Goal: Navigation & Orientation: Understand site structure

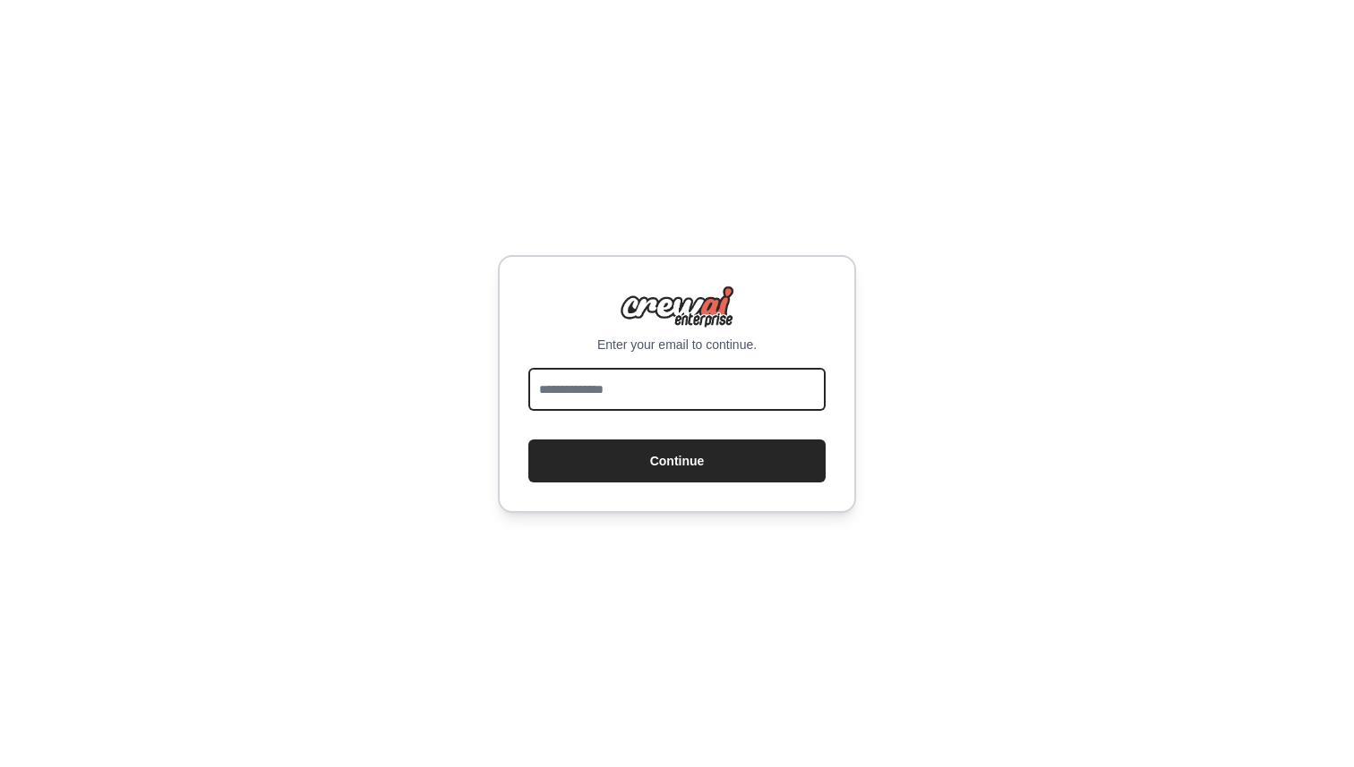
click at [671, 407] on input "email" at bounding box center [676, 389] width 297 height 43
type input "**********"
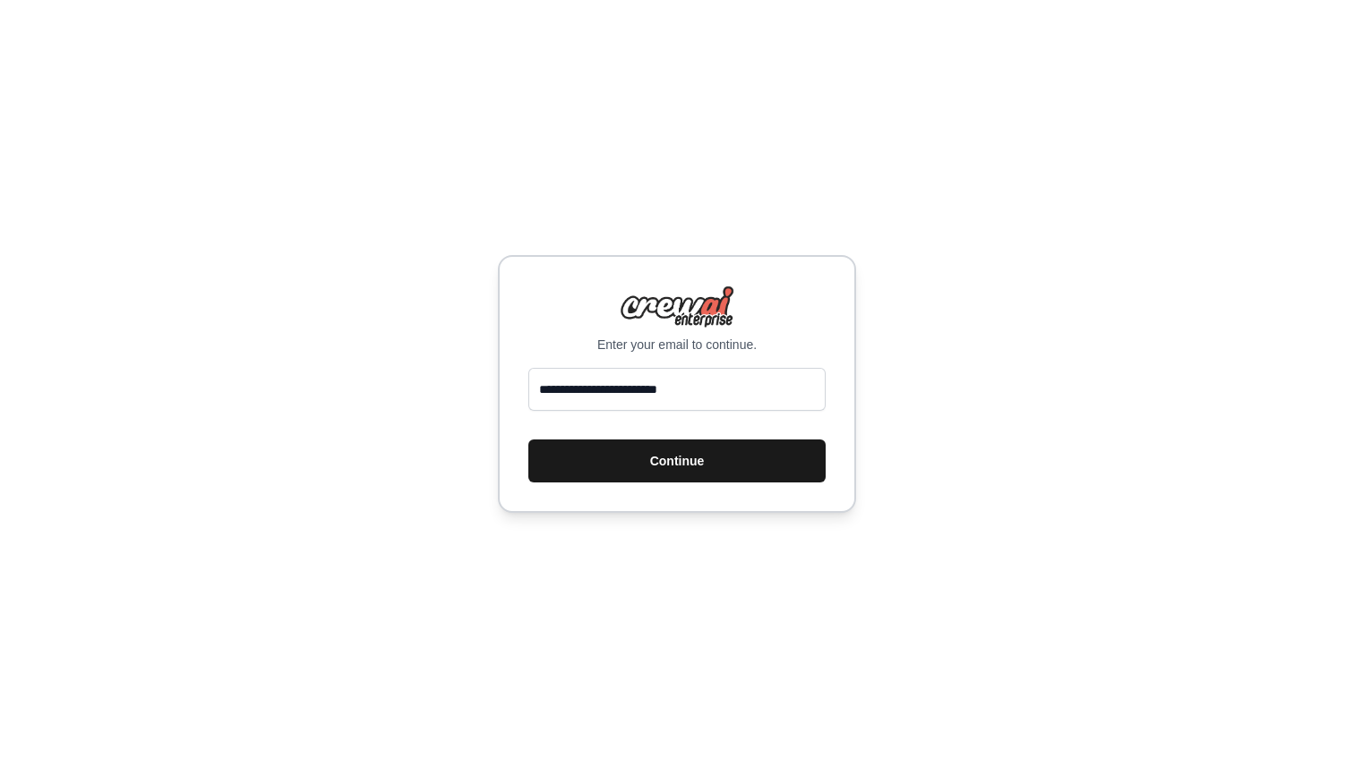
click at [666, 470] on button "Continue" at bounding box center [676, 461] width 297 height 43
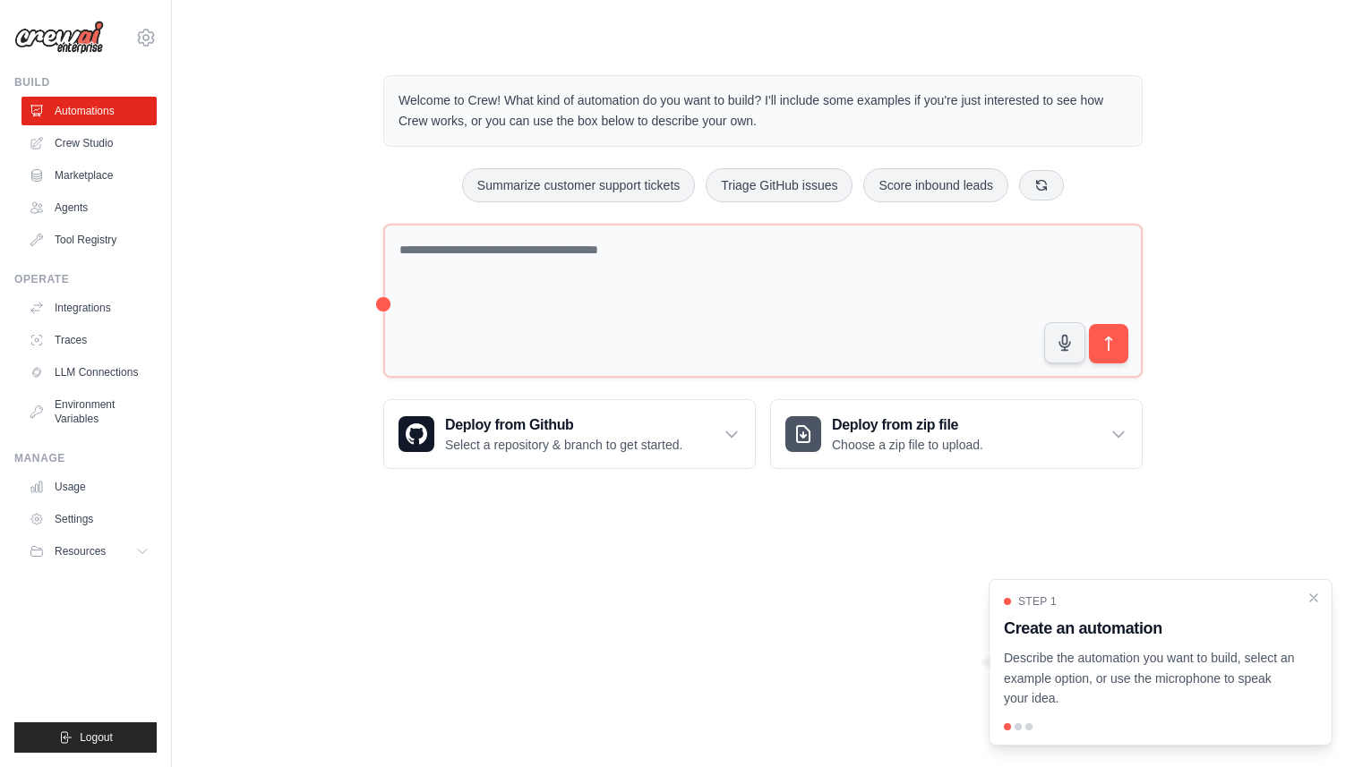
click at [394, 175] on div "Summarize customer support tickets Triage GitHub issues Score inbound leads" at bounding box center [762, 185] width 759 height 34
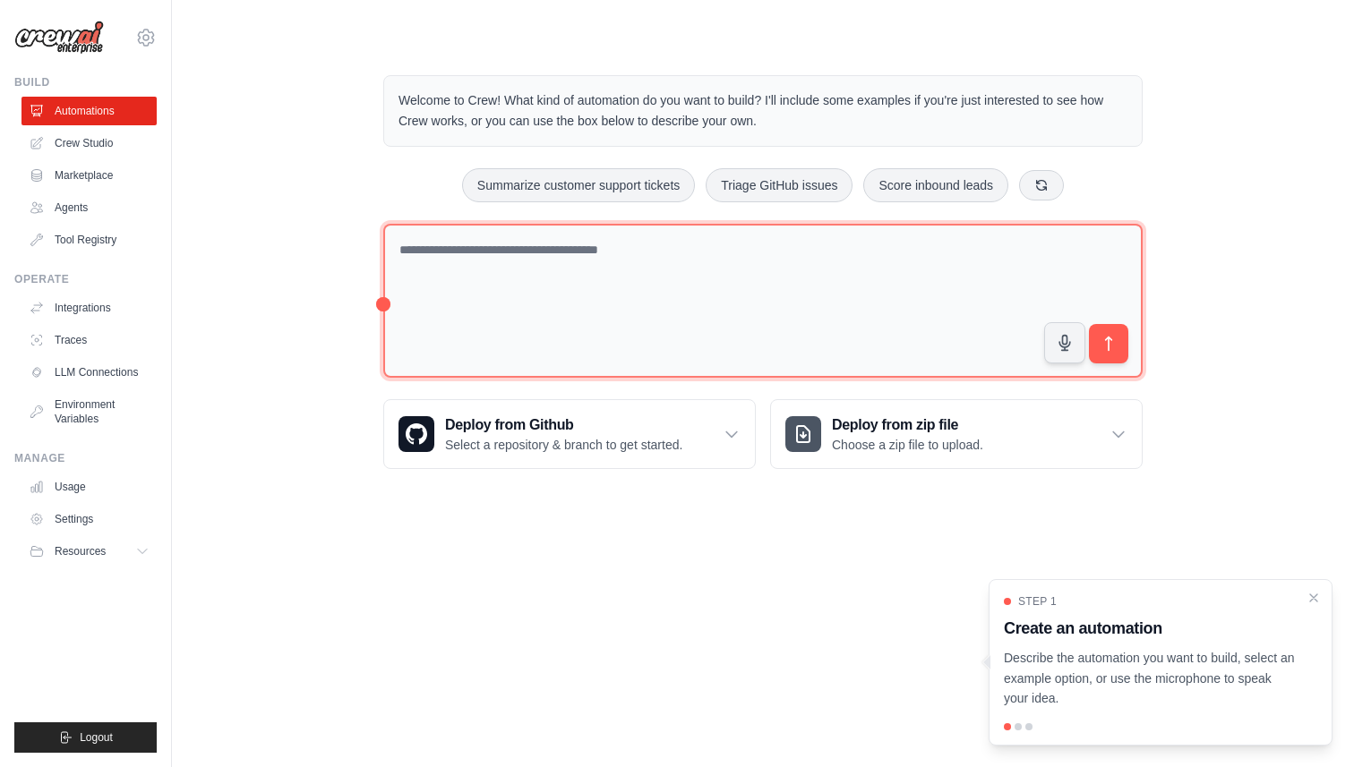
click at [519, 279] on textarea at bounding box center [762, 301] width 759 height 155
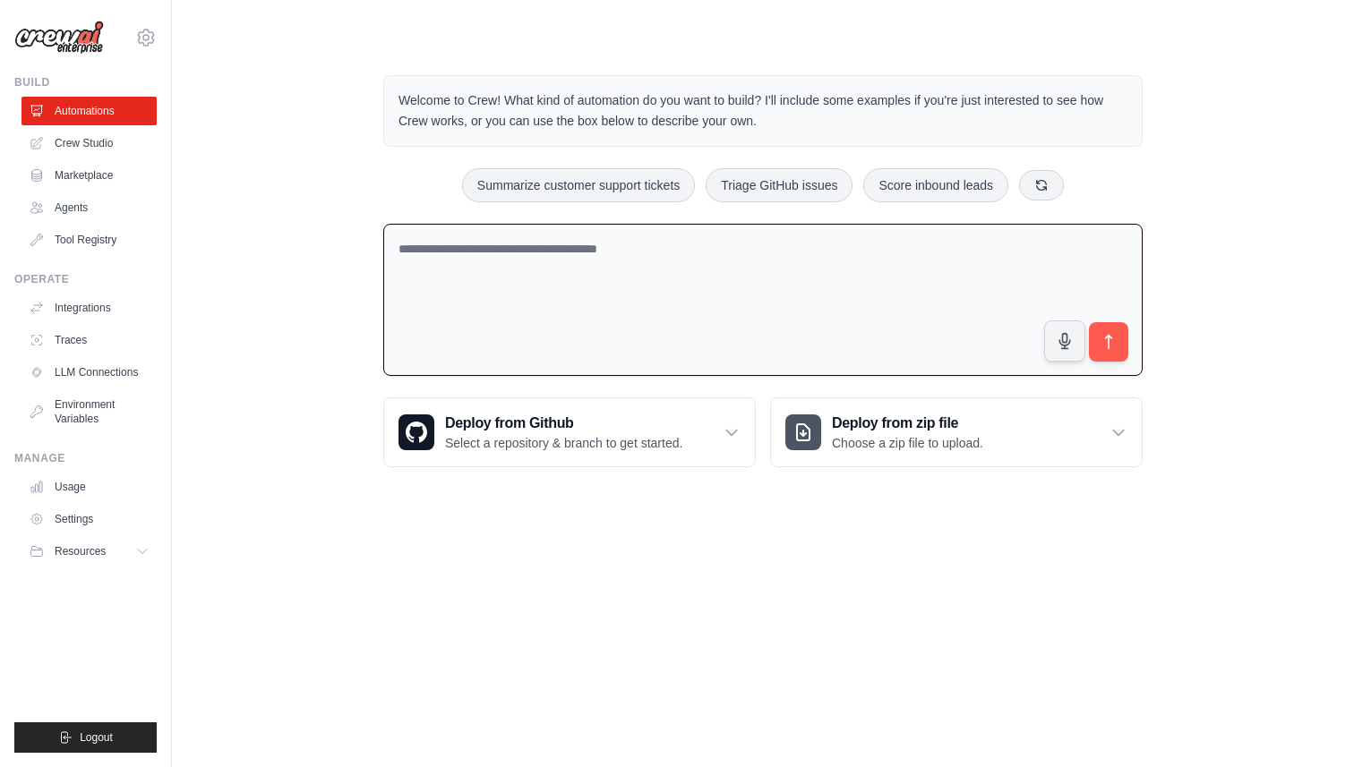
click at [578, 595] on body "[EMAIL_ADDRESS][DOMAIN_NAME] Settings Build Automations Crew Studio" at bounding box center [677, 383] width 1354 height 767
click at [52, 140] on link "Crew Studio" at bounding box center [90, 143] width 135 height 29
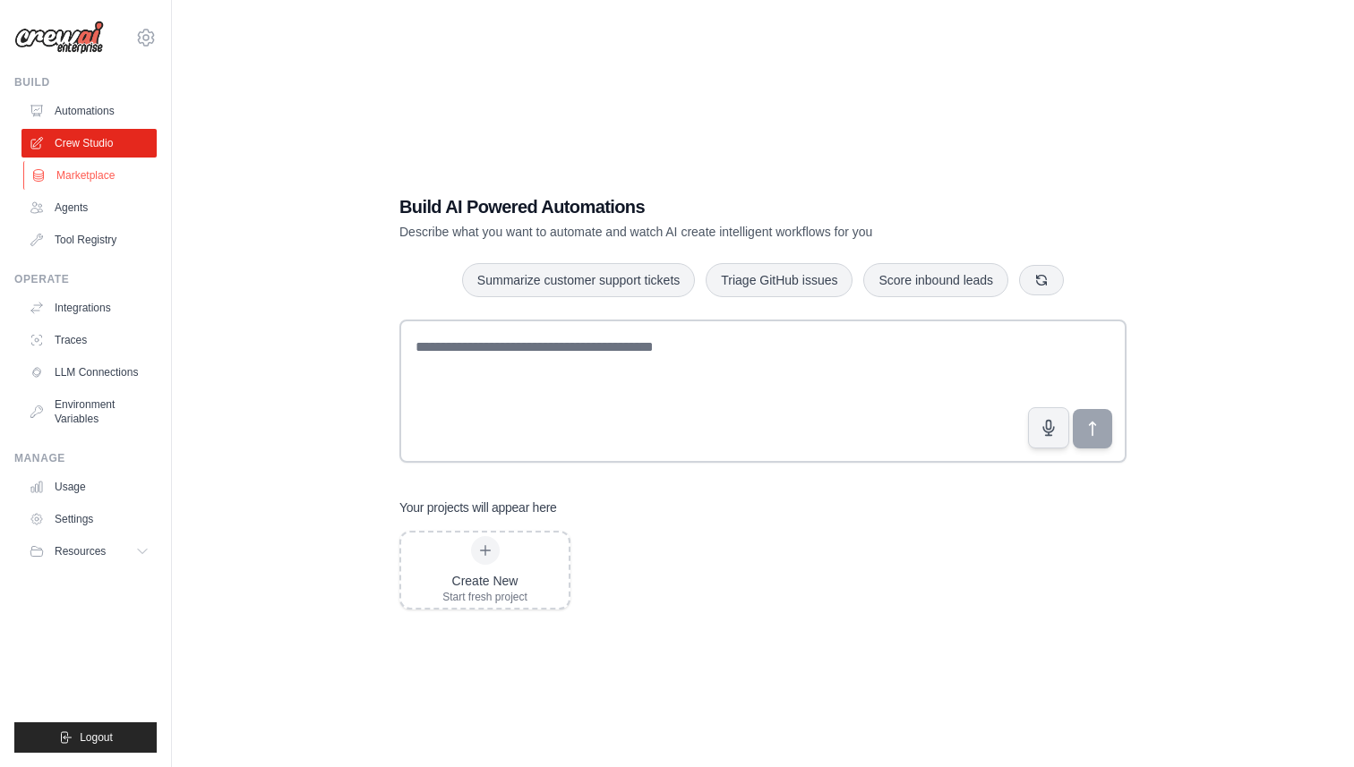
click at [50, 183] on link "Marketplace" at bounding box center [90, 175] width 135 height 29
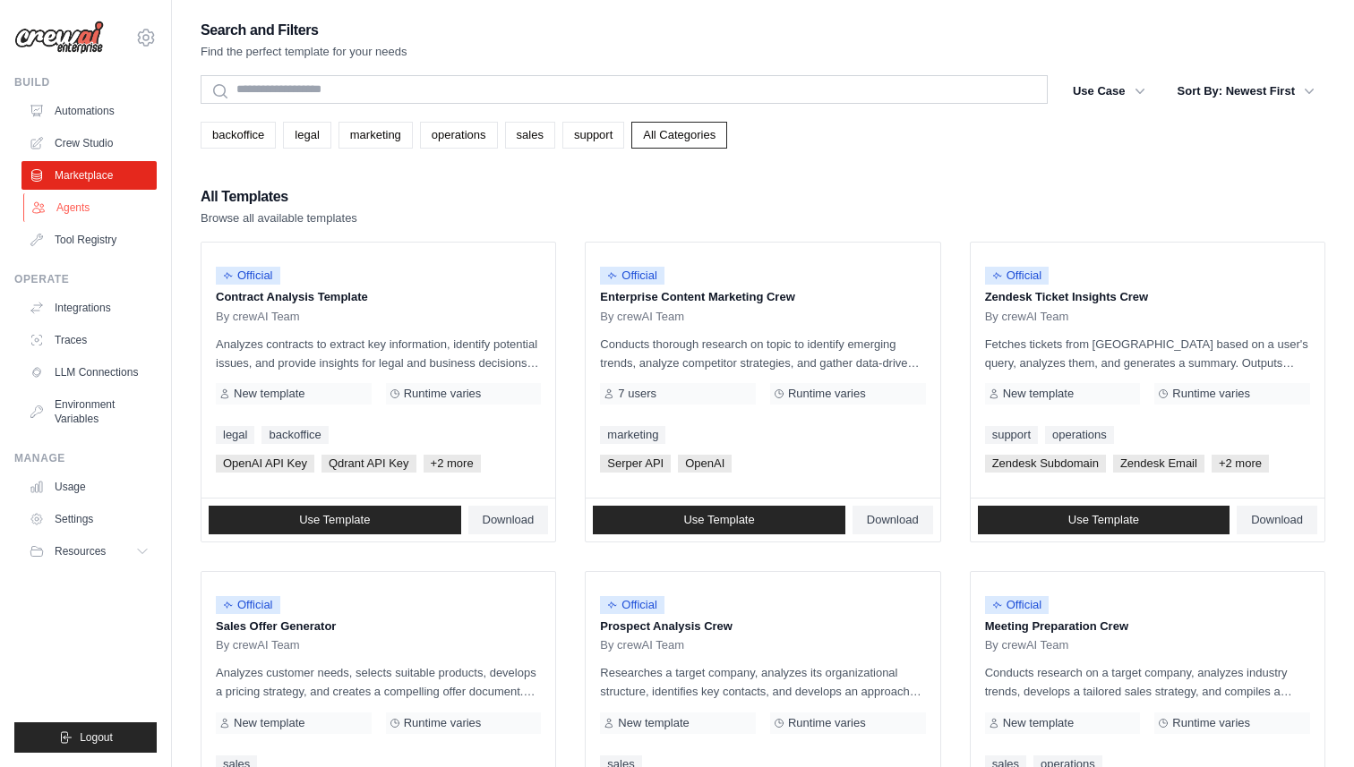
click at [52, 201] on link "Agents" at bounding box center [90, 207] width 135 height 29
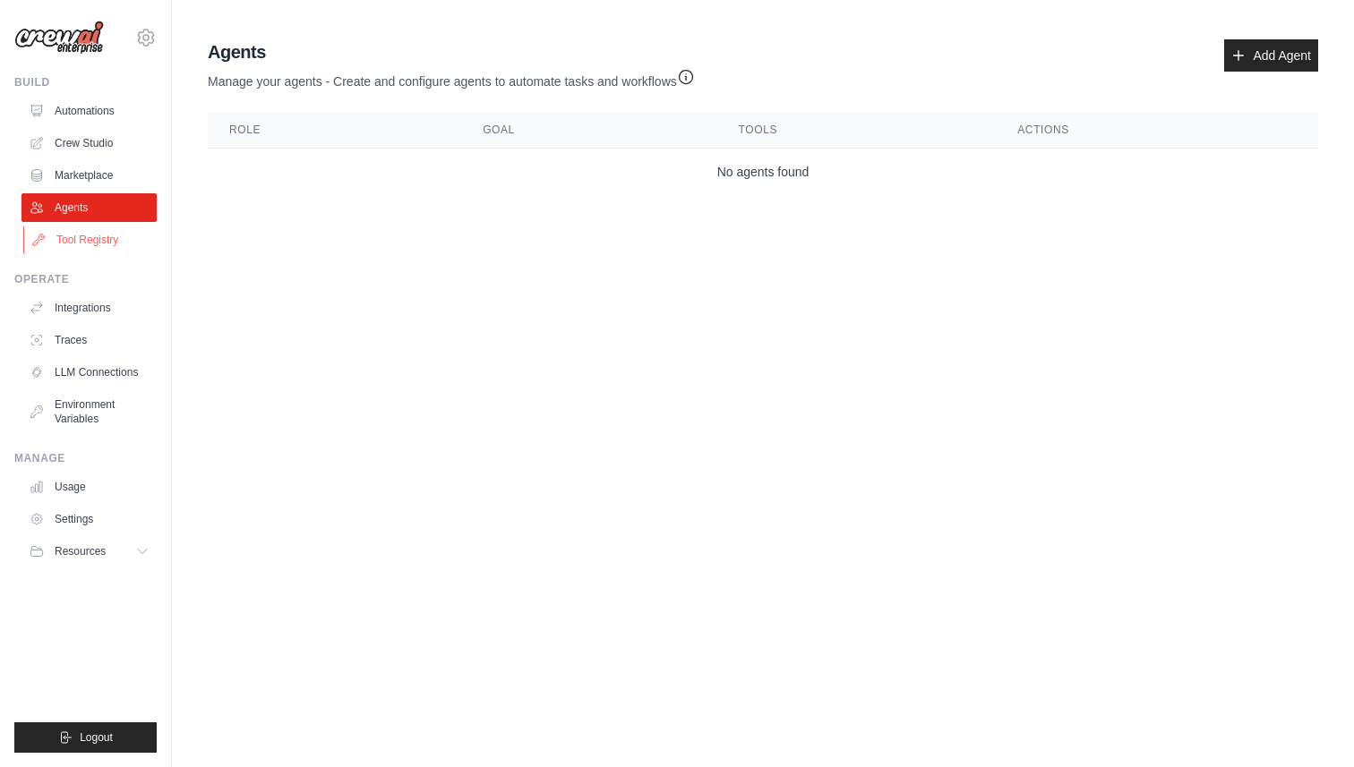
click at [98, 252] on link "Tool Registry" at bounding box center [90, 240] width 135 height 29
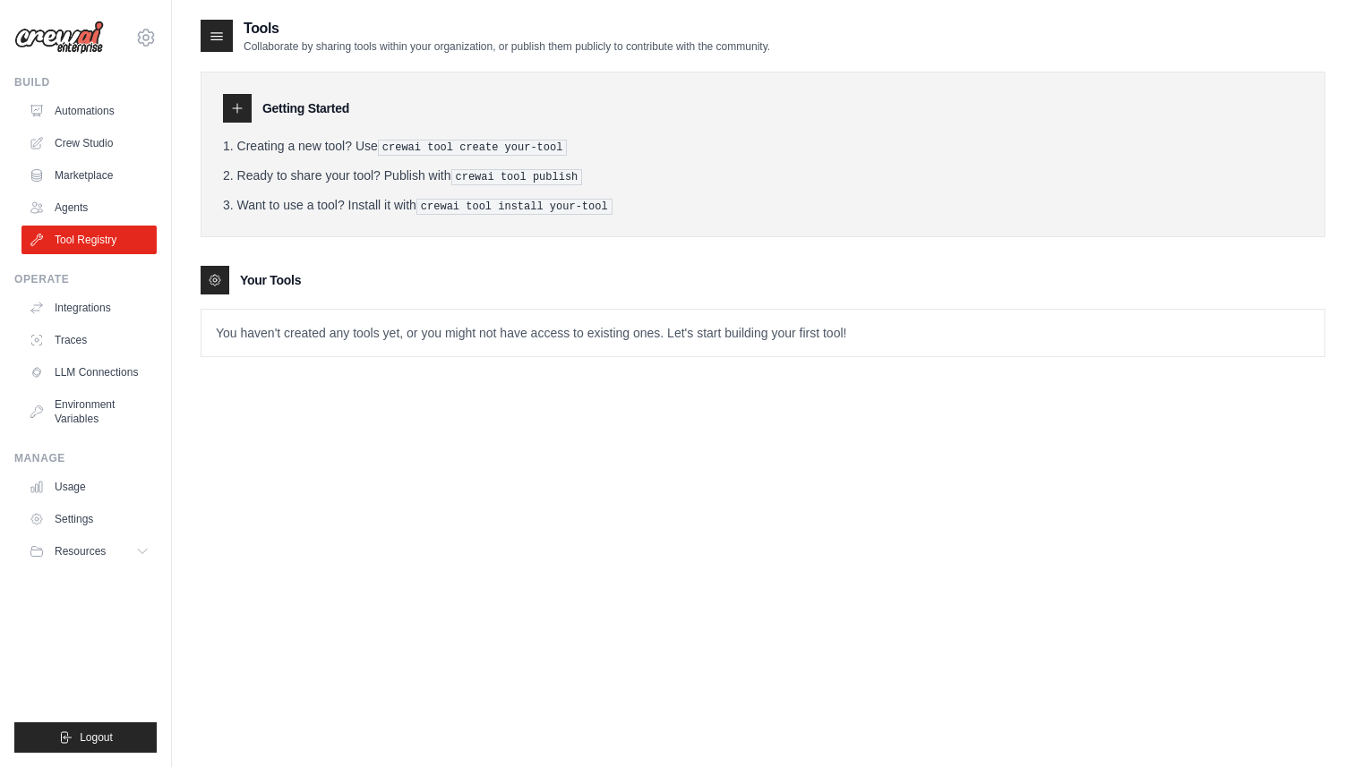
click at [397, 150] on pre "crewai tool create your-tool" at bounding box center [473, 148] width 190 height 16
click at [449, 141] on pre "crewai tool create your-tool" at bounding box center [473, 148] width 190 height 16
click at [482, 141] on pre "crewai tool create your-tool" at bounding box center [473, 148] width 190 height 16
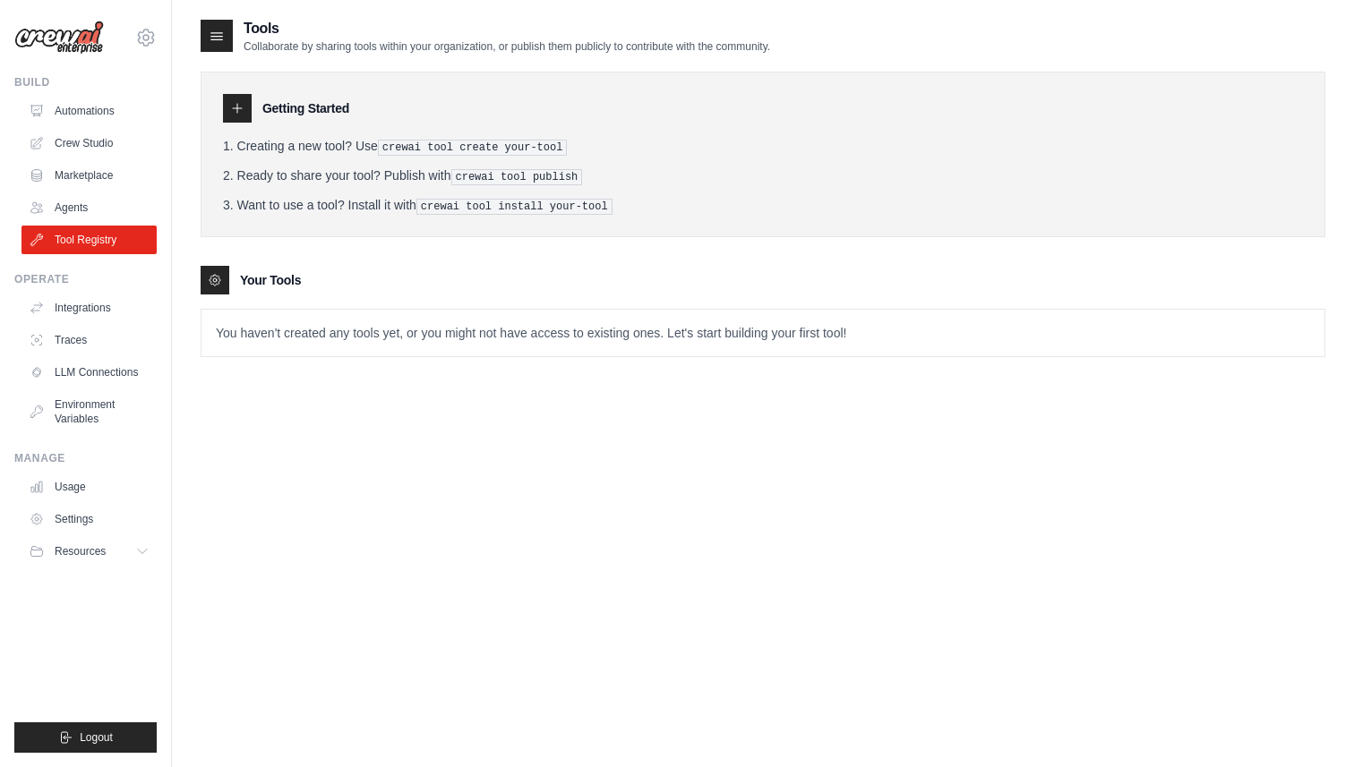
click at [482, 141] on pre "crewai tool create your-tool" at bounding box center [473, 148] width 190 height 16
click at [371, 215] on div "Getting Started Creating a new tool? Use crewai tool create your-tool Ready to …" at bounding box center [763, 155] width 1125 height 166
click at [101, 304] on link "Integrations" at bounding box center [90, 308] width 135 height 29
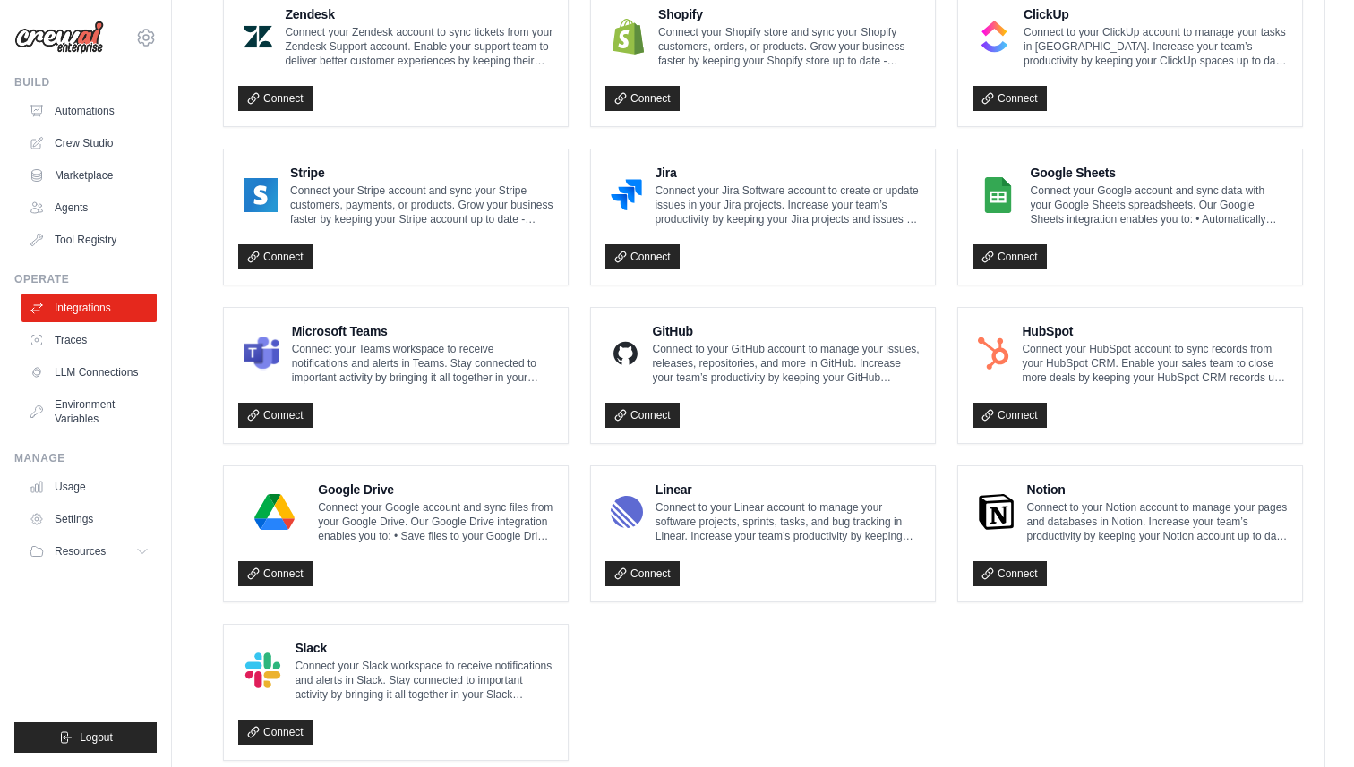
scroll to position [914, 0]
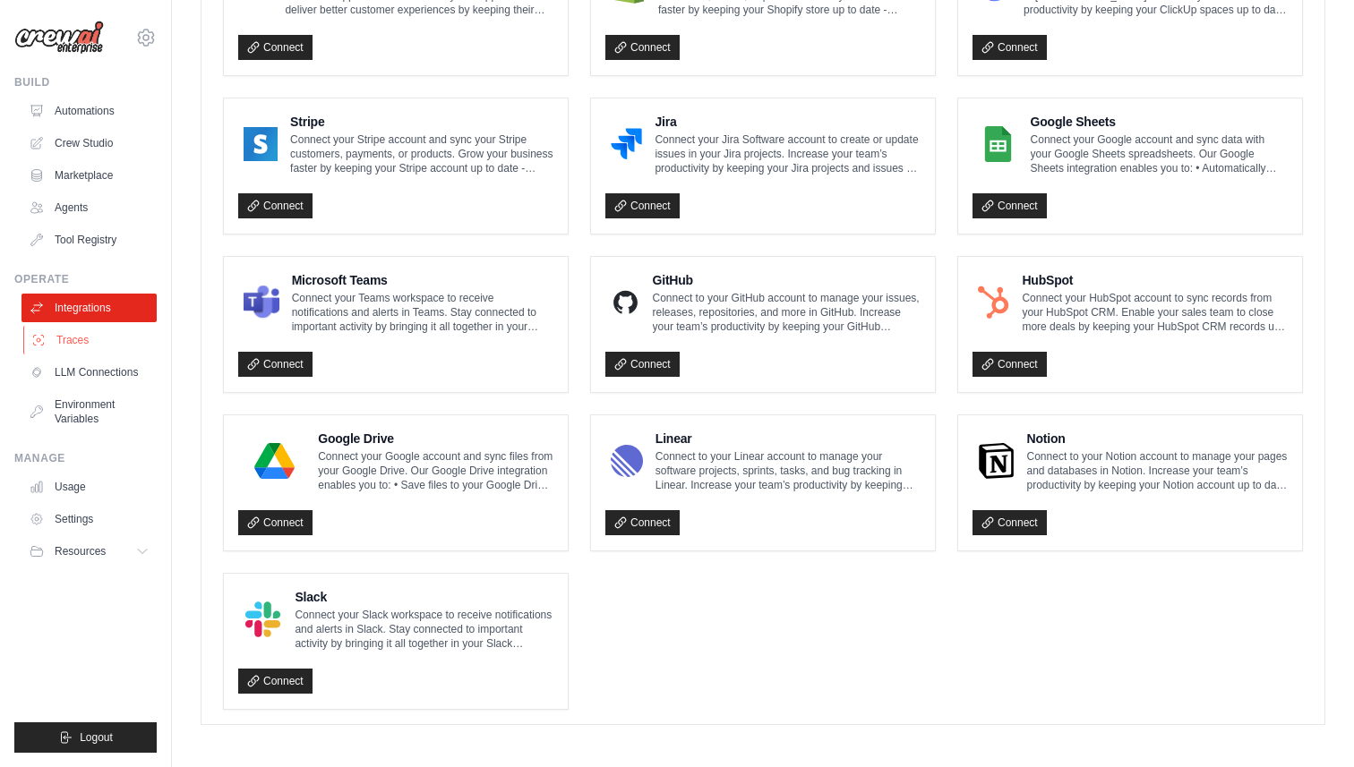
click at [84, 330] on link "Traces" at bounding box center [90, 340] width 135 height 29
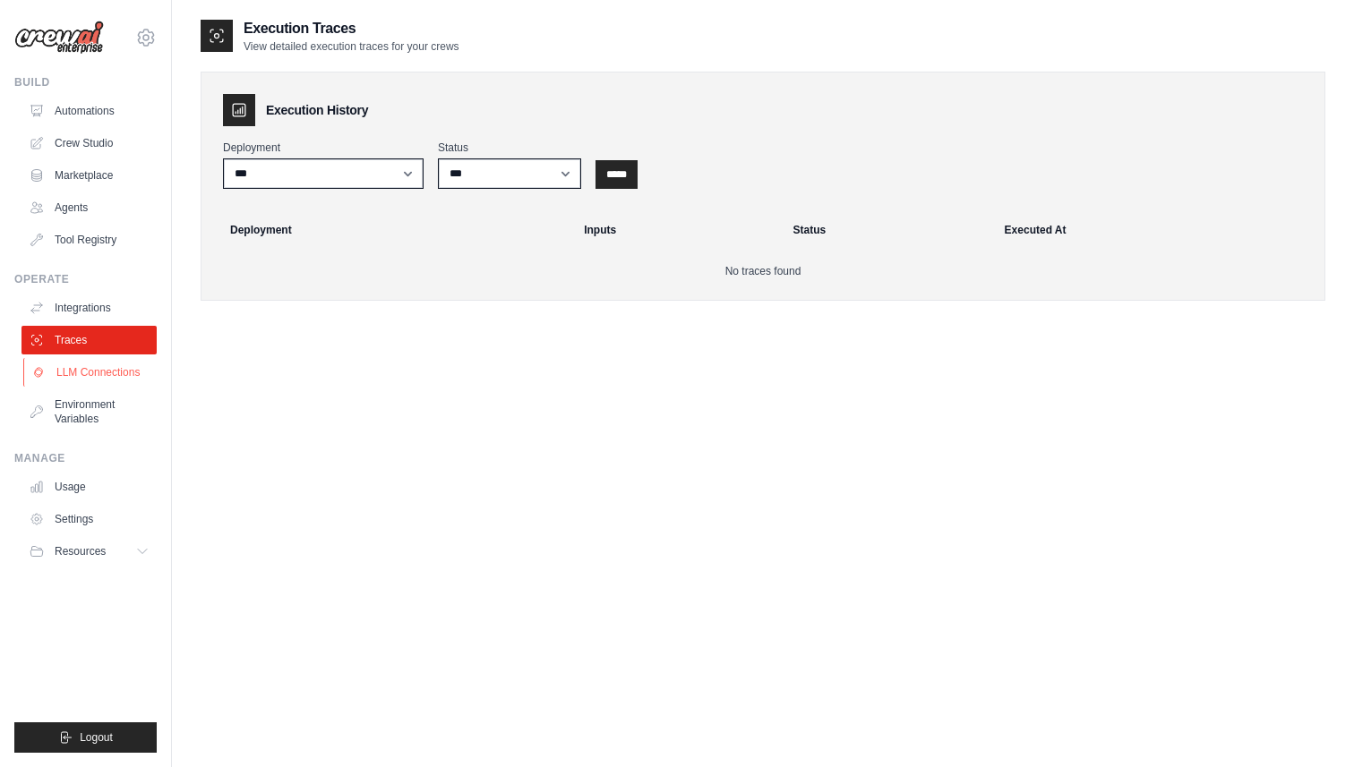
click at [127, 370] on link "LLM Connections" at bounding box center [90, 372] width 135 height 29
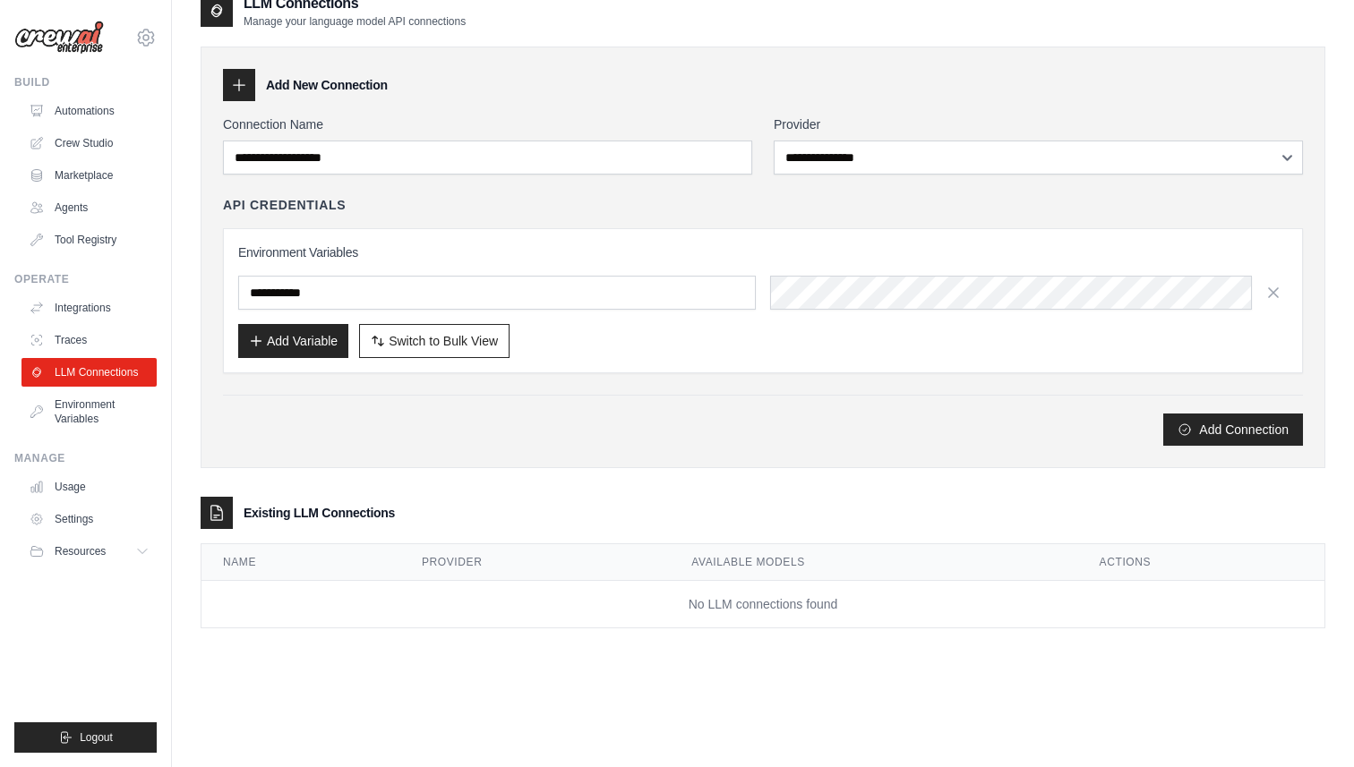
scroll to position [36, 0]
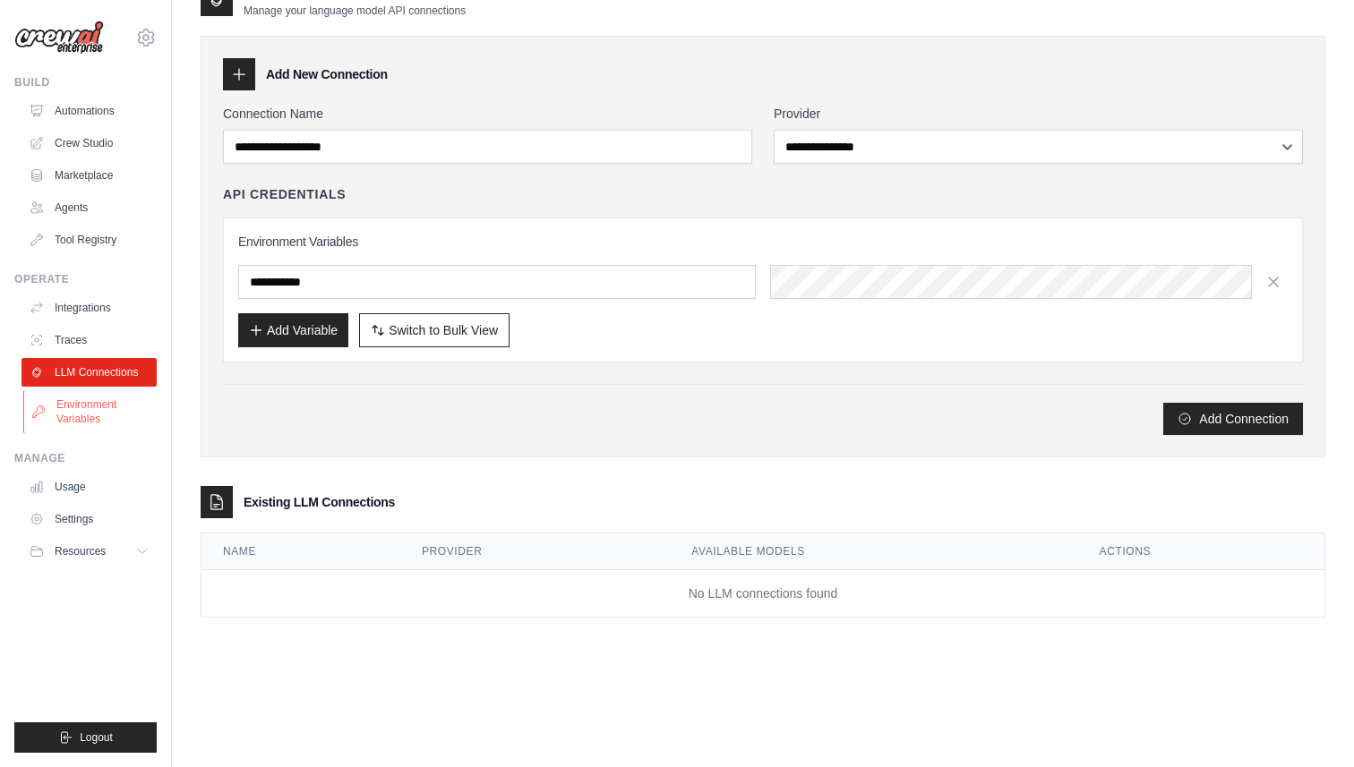
click at [77, 420] on link "Environment Variables" at bounding box center [90, 411] width 135 height 43
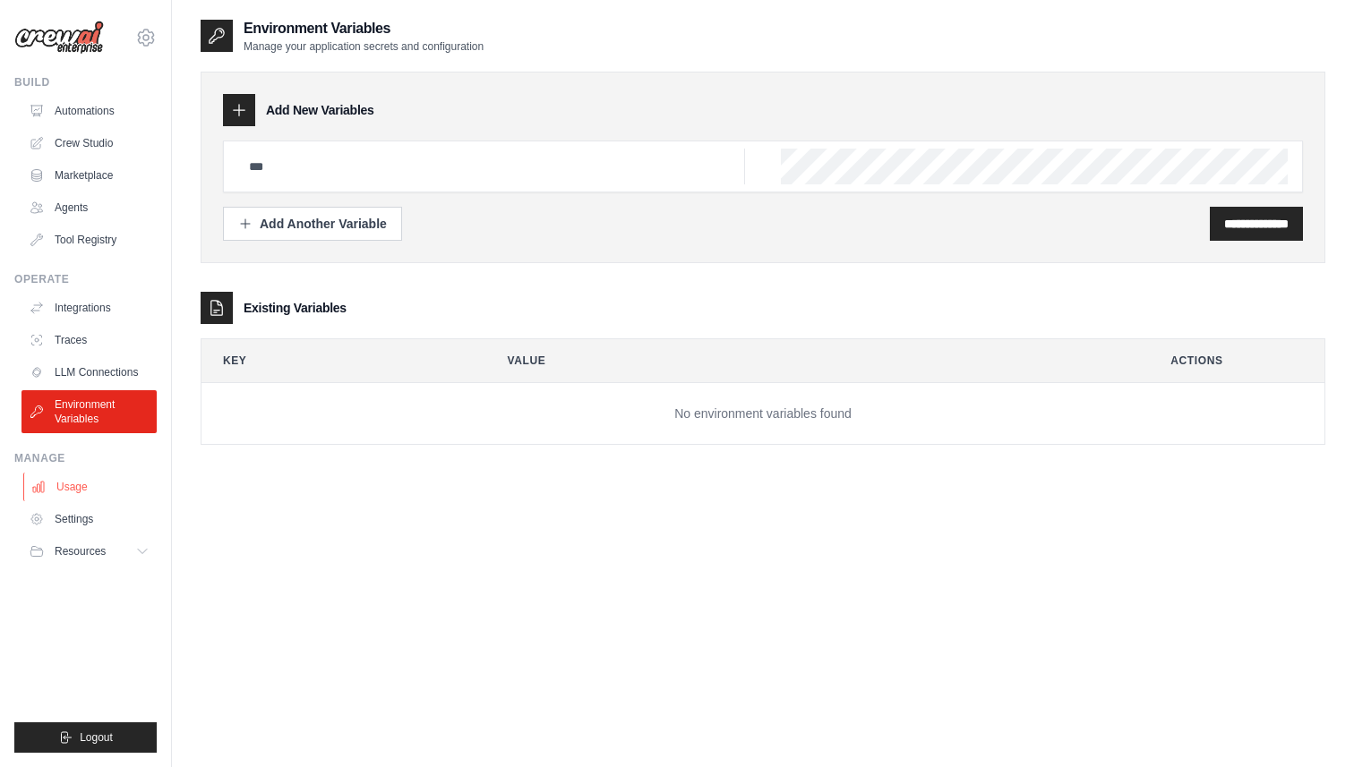
click at [80, 484] on link "Usage" at bounding box center [90, 487] width 135 height 29
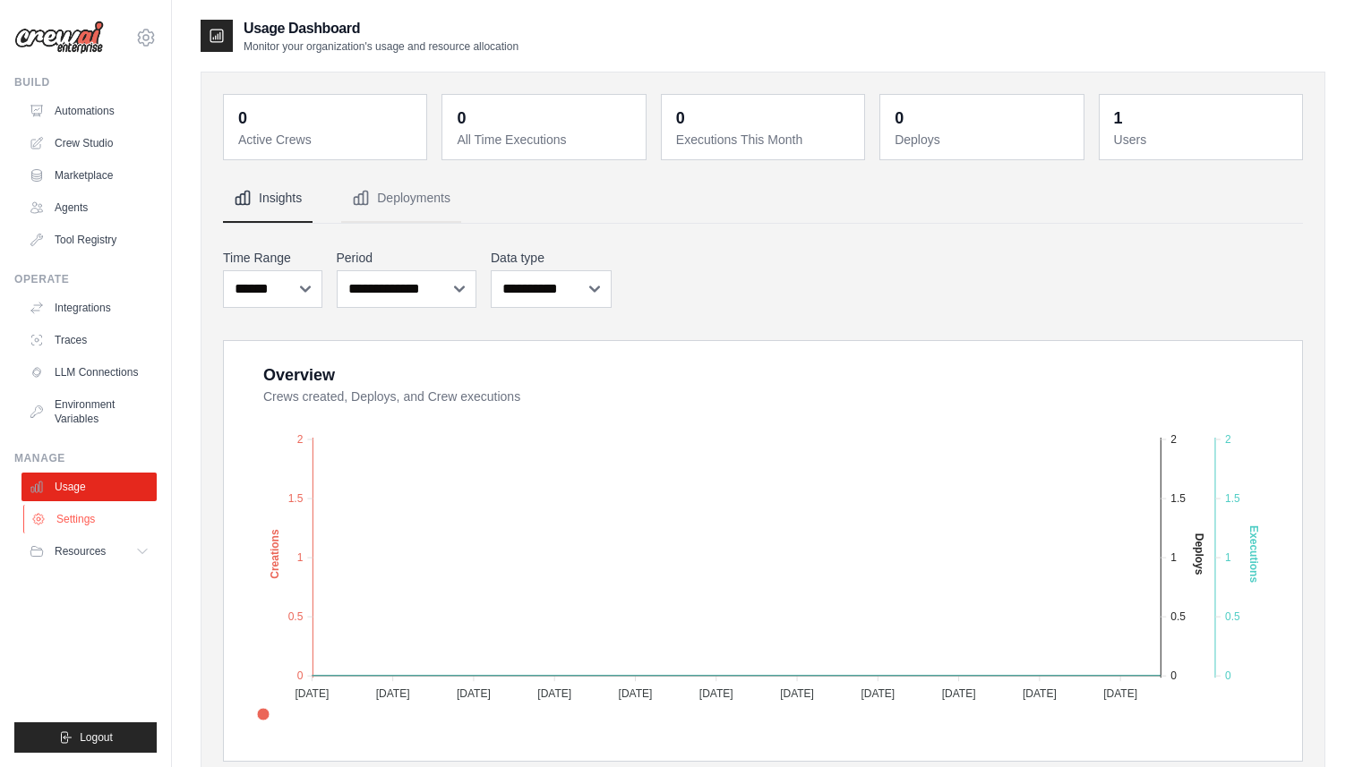
click at [89, 527] on link "Settings" at bounding box center [90, 519] width 135 height 29
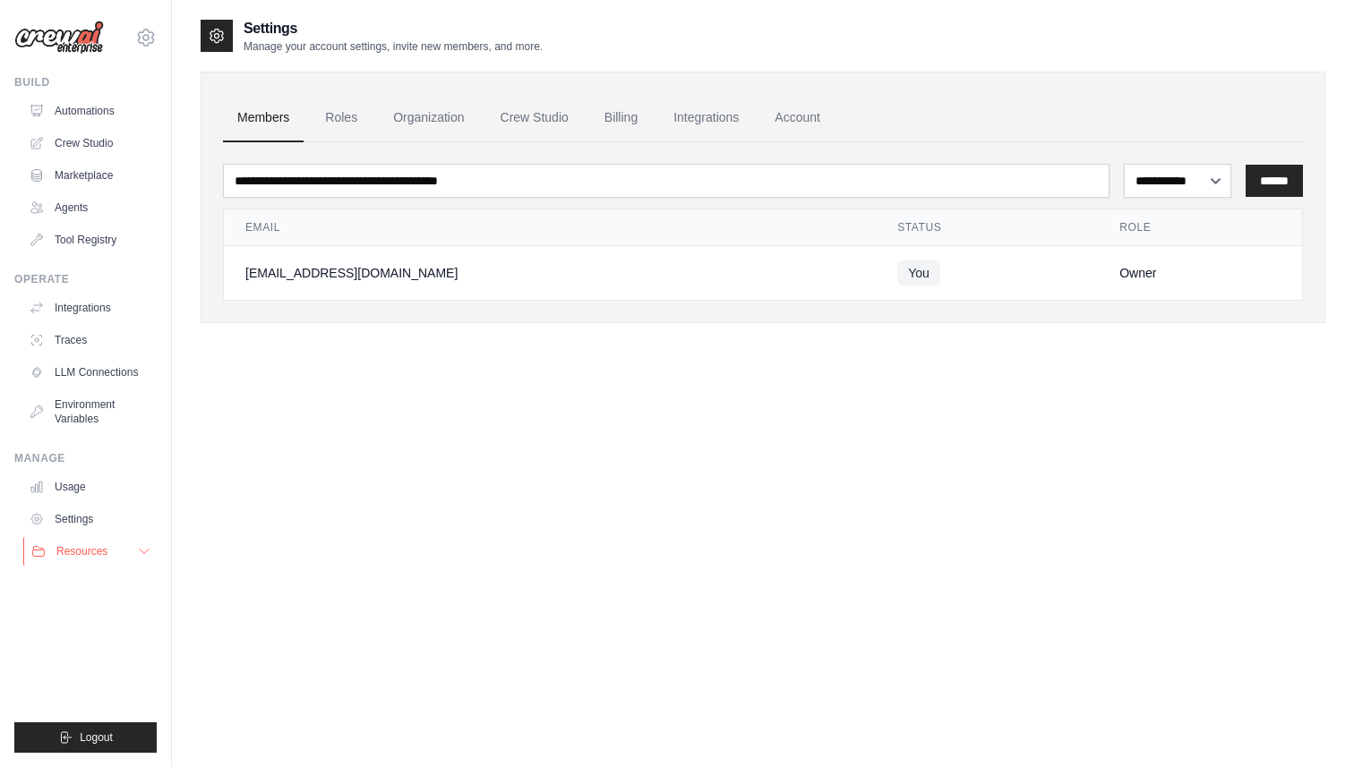
click at [79, 558] on span "Resources" at bounding box center [81, 551] width 51 height 14
click at [109, 553] on button "Resources" at bounding box center [90, 551] width 135 height 29
click at [89, 116] on link "Automations" at bounding box center [90, 111] width 135 height 29
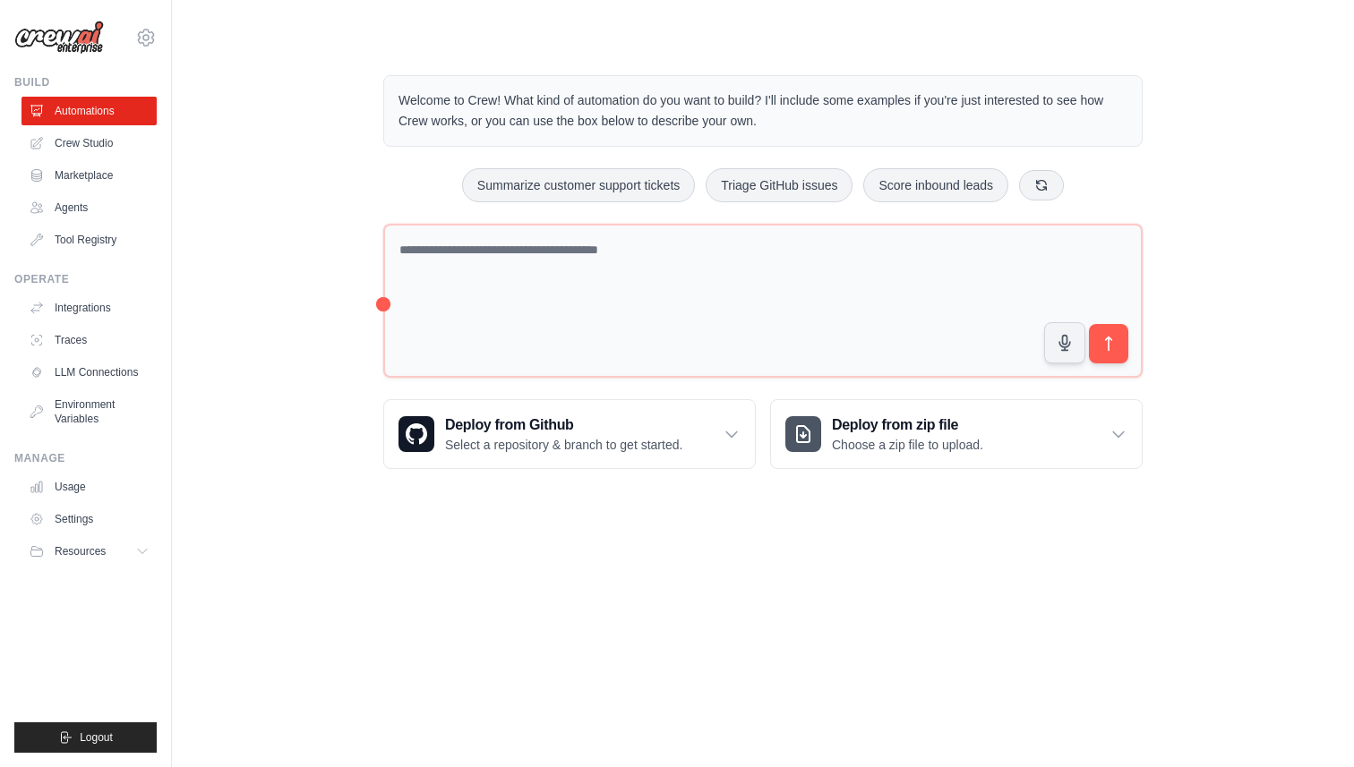
click at [308, 68] on div "Welcome to Crew! What kind of automation do you want to build? I'll include som…" at bounding box center [763, 272] width 1125 height 451
